Goal: Transaction & Acquisition: Purchase product/service

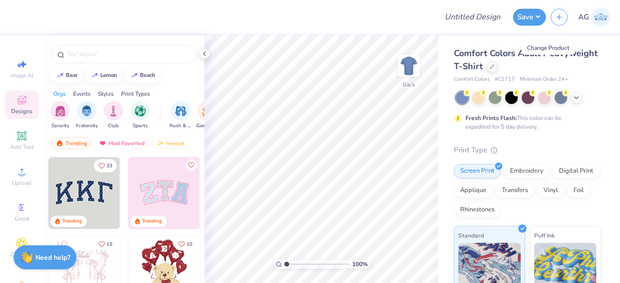
click at [494, 65] on icon at bounding box center [492, 67] width 4 height 4
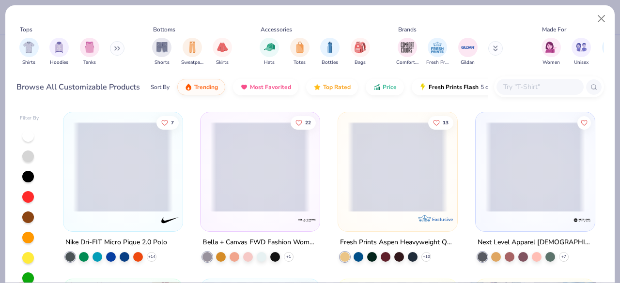
click at [523, 83] on input "text" at bounding box center [539, 86] width 75 height 11
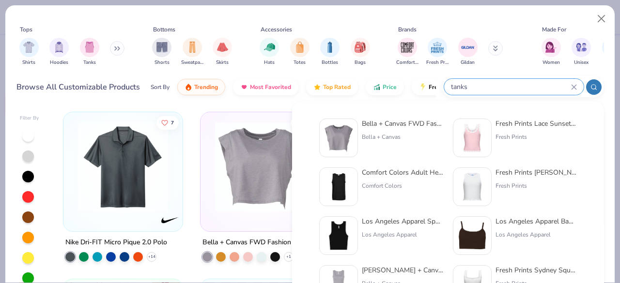
type input "tanks"
click at [524, 128] on div "Fresh Prints Lace Sunset Blvd Ribbed Scoop Tank Top" at bounding box center [535, 124] width 81 height 10
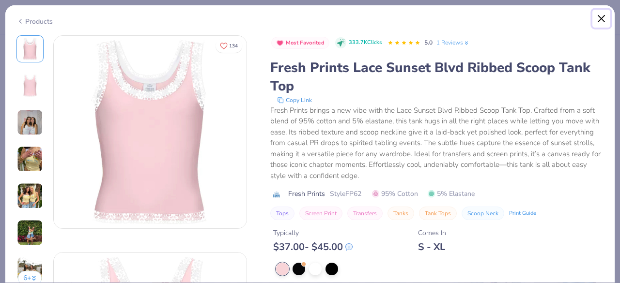
click at [601, 20] on button "Close" at bounding box center [601, 19] width 18 height 18
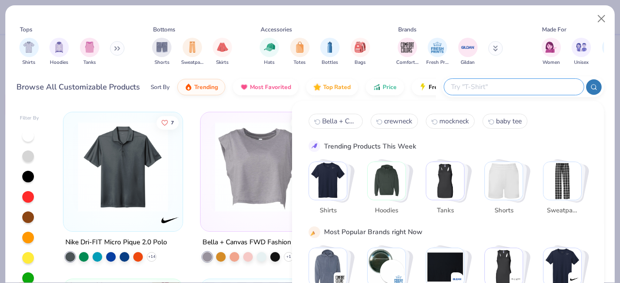
click at [552, 86] on input "text" at bounding box center [513, 86] width 127 height 11
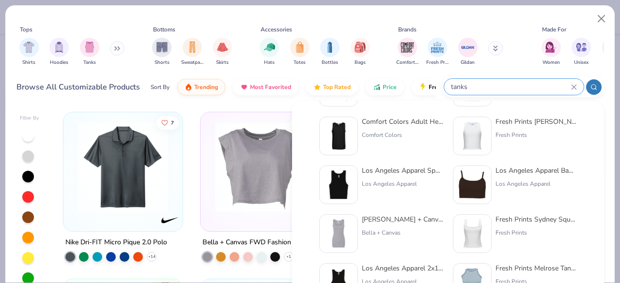
scroll to position [53, 0]
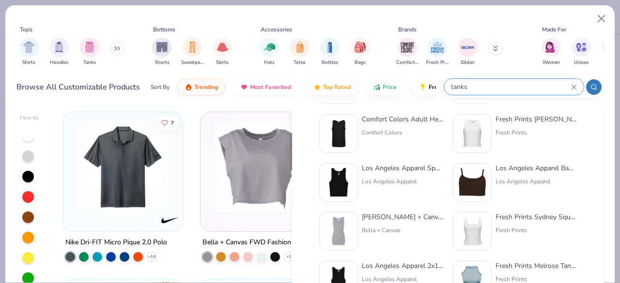
type input "tanks"
click at [383, 170] on div "Los Angeles Apparel Sporty Baby Rib Crop Tank" at bounding box center [402, 168] width 81 height 10
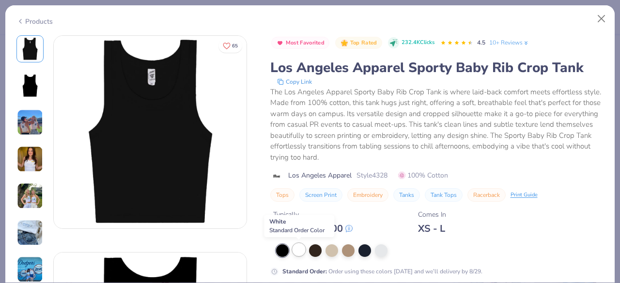
click at [298, 251] on div at bounding box center [299, 250] width 13 height 13
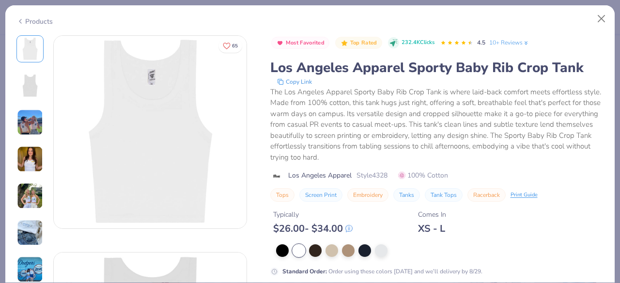
click at [34, 152] on img at bounding box center [30, 159] width 26 height 26
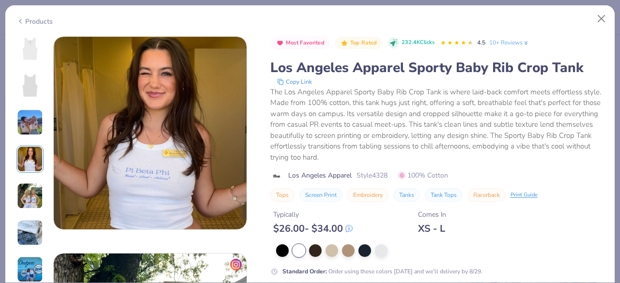
scroll to position [651, 0]
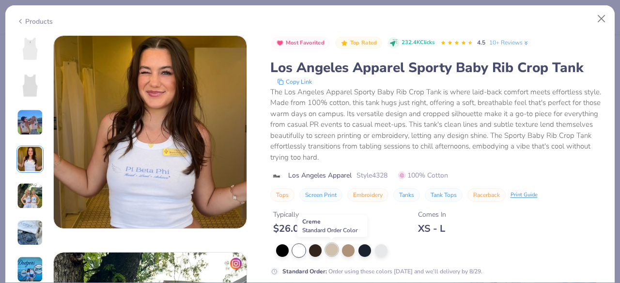
click at [334, 253] on div at bounding box center [331, 250] width 13 height 13
click at [332, 252] on div at bounding box center [331, 251] width 13 height 13
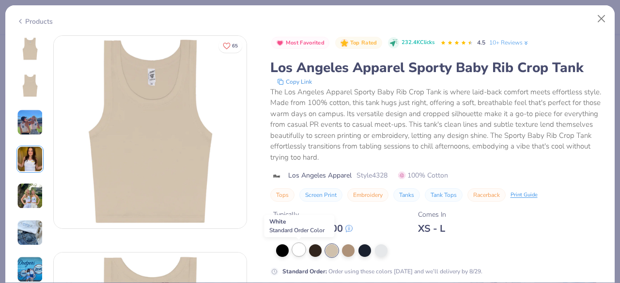
click at [298, 254] on div at bounding box center [299, 250] width 13 height 13
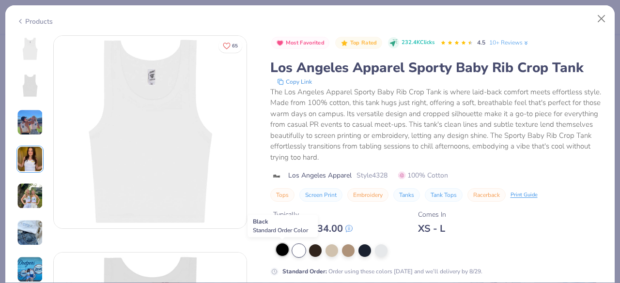
click at [286, 253] on div at bounding box center [282, 250] width 13 height 13
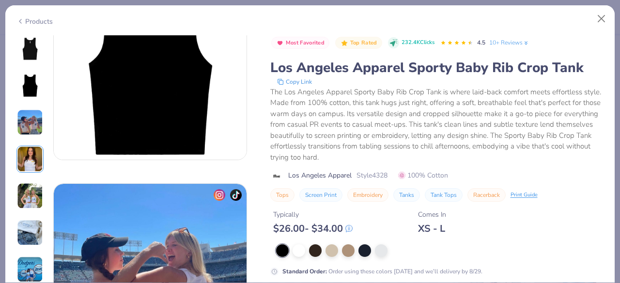
scroll to position [300, 0]
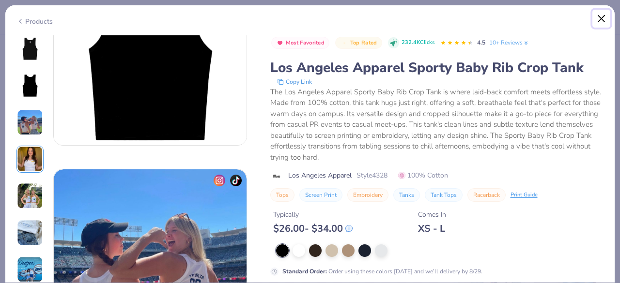
click at [602, 16] on button "Close" at bounding box center [601, 19] width 18 height 18
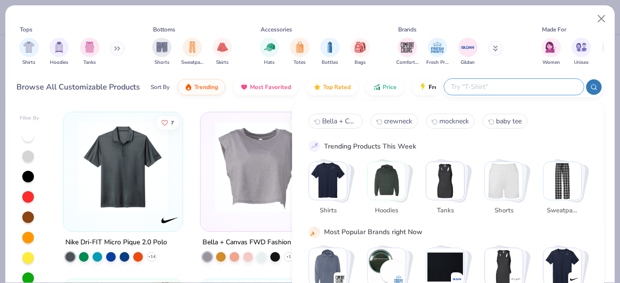
click at [540, 83] on input "text" at bounding box center [513, 86] width 127 height 11
type input "tanks"
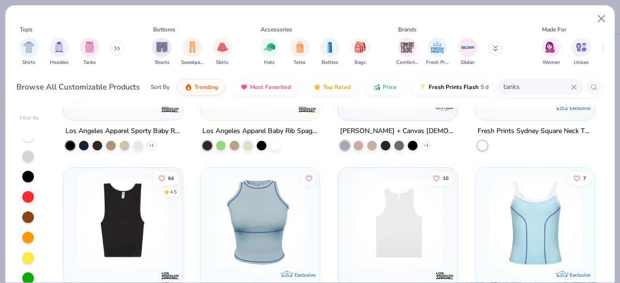
scroll to position [360, 0]
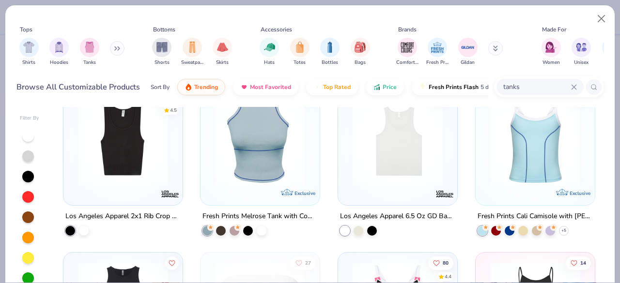
click at [155, 150] on img at bounding box center [123, 140] width 100 height 90
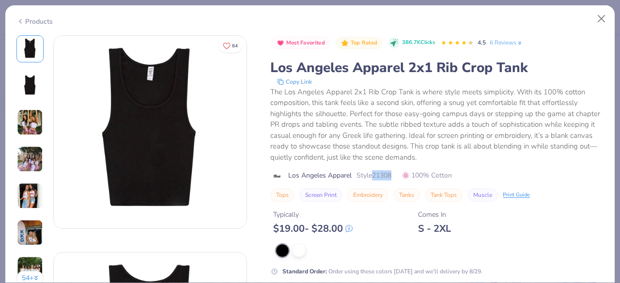
drag, startPoint x: 374, startPoint y: 171, endPoint x: 397, endPoint y: 171, distance: 22.8
click at [397, 171] on div "Los Angeles Apparel Style 21308 100% Cotton" at bounding box center [436, 175] width 333 height 10
copy span "21308"
